Goal: Subscribe to service/newsletter

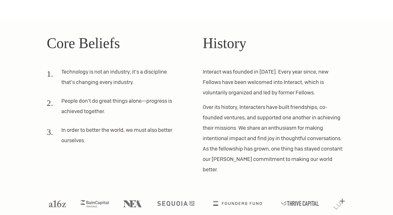
scroll to position [144, 0]
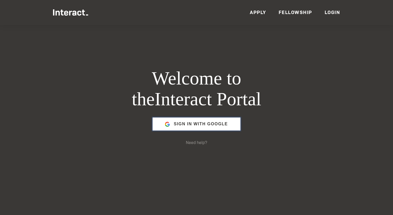
click at [189, 126] on span "Sign in with Google" at bounding box center [201, 124] width 54 height 12
click at [262, 14] on link "Apply" at bounding box center [258, 12] width 16 height 6
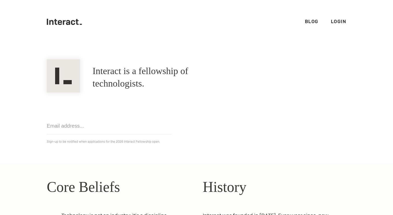
click at [129, 125] on input "email" at bounding box center [109, 126] width 125 height 17
type input "[PERSON_NAME][EMAIL_ADDRESS][DOMAIN_NAME]"
click input "Get notified" at bounding box center [0, 0] width 0 height 0
